Goal: Navigation & Orientation: Find specific page/section

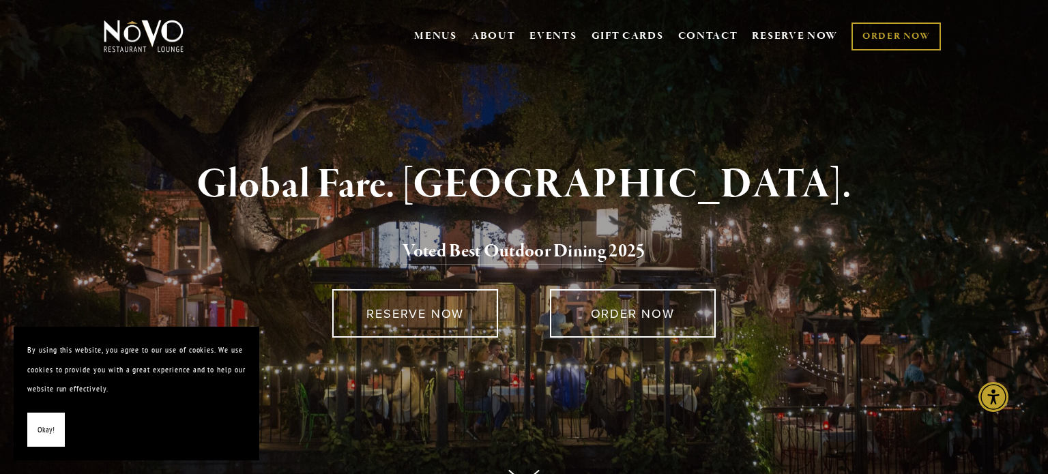
scroll to position [16, 0]
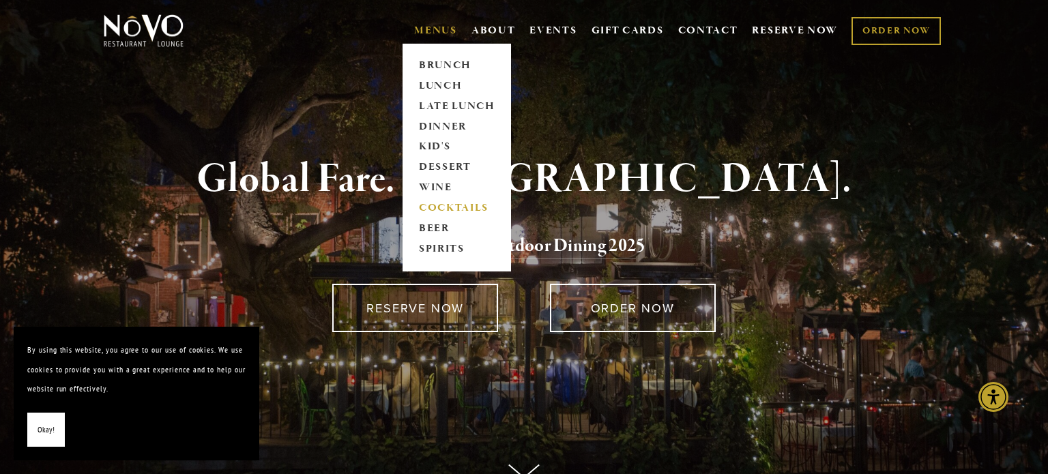
click at [435, 205] on link "COCKTAILS" at bounding box center [456, 209] width 85 height 20
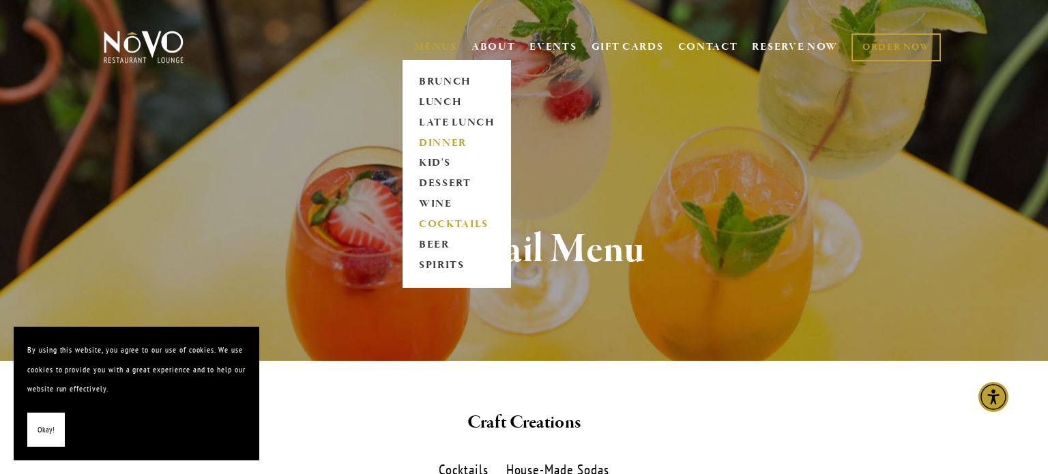
click at [431, 147] on link "DINNER" at bounding box center [456, 143] width 85 height 20
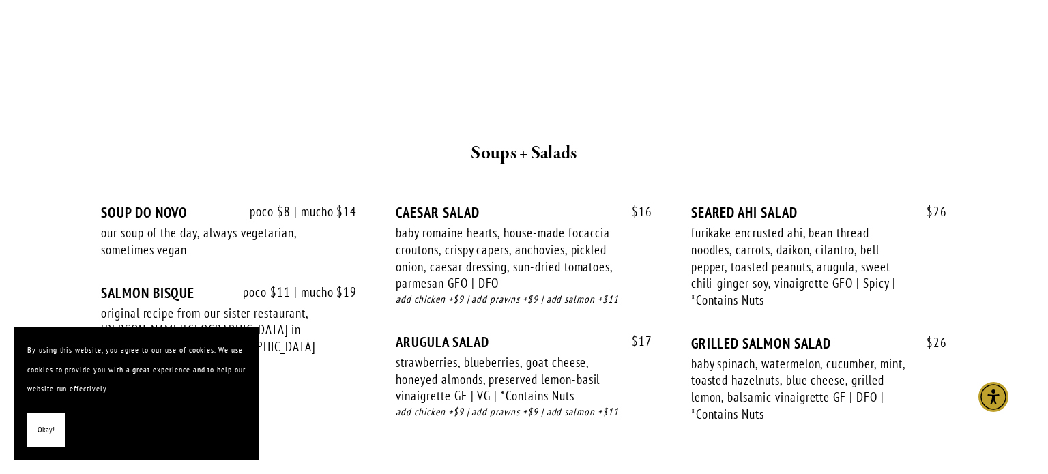
scroll to position [515, 0]
